Goal: Task Accomplishment & Management: Manage account settings

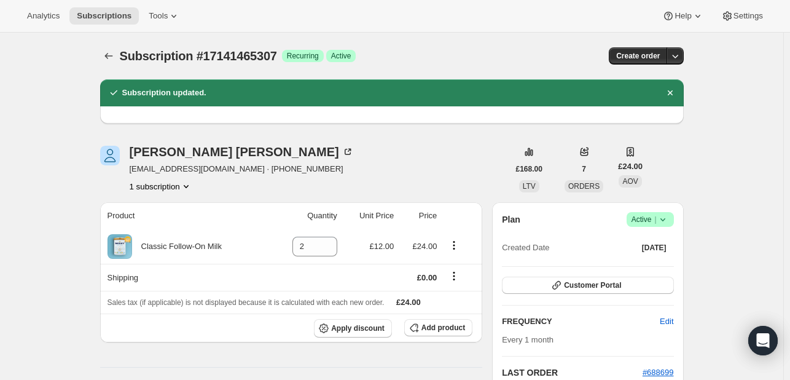
scroll to position [328, 0]
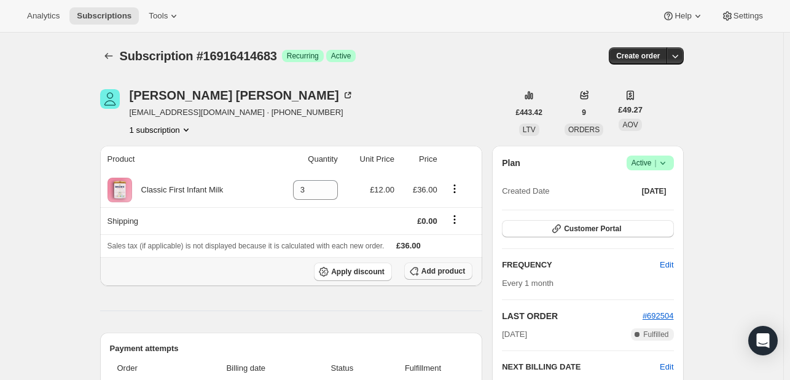
click at [442, 272] on span "Add product" at bounding box center [444, 271] width 44 height 10
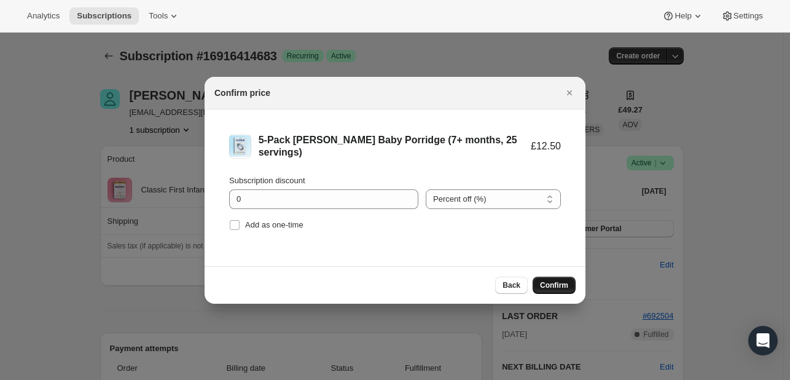
click at [558, 281] on span "Confirm" at bounding box center [554, 285] width 28 height 10
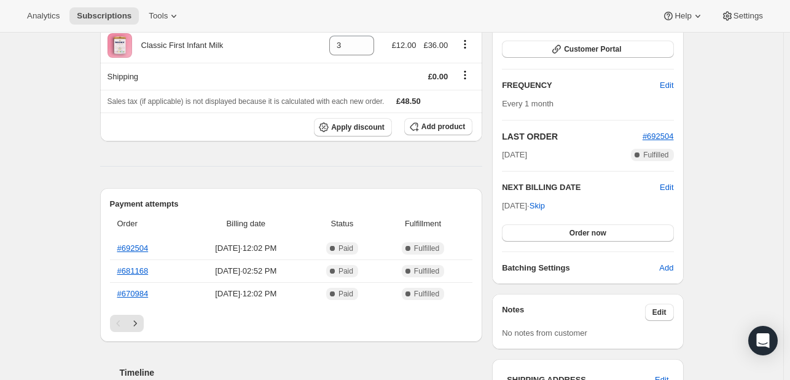
scroll to position [183, 0]
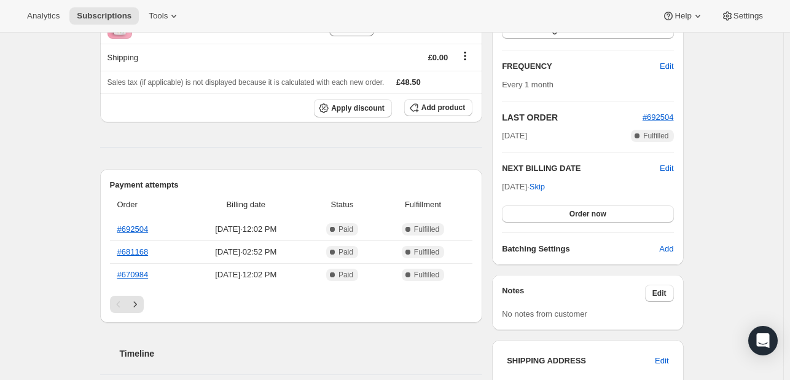
scroll to position [204, 0]
